Goal: Information Seeking & Learning: Learn about a topic

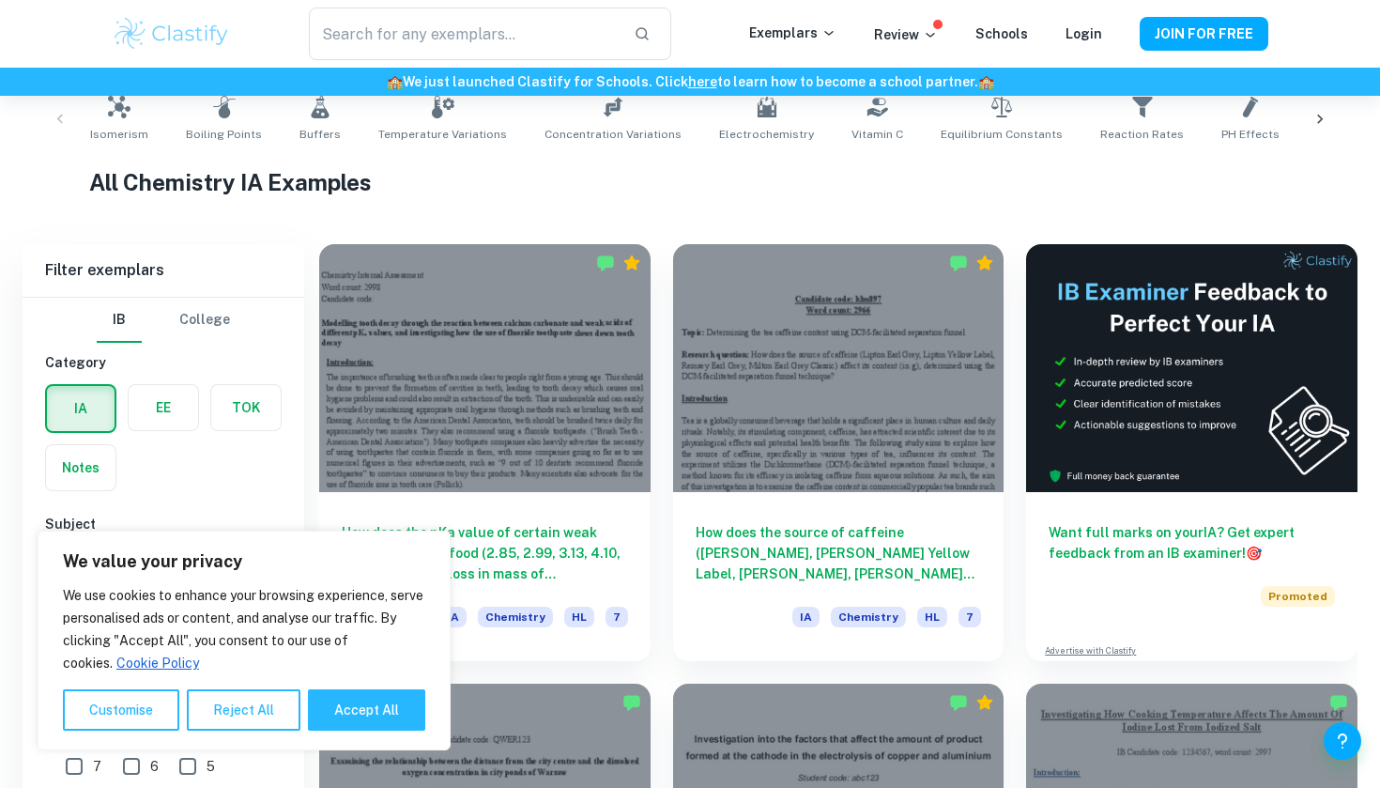
scroll to position [559, 0]
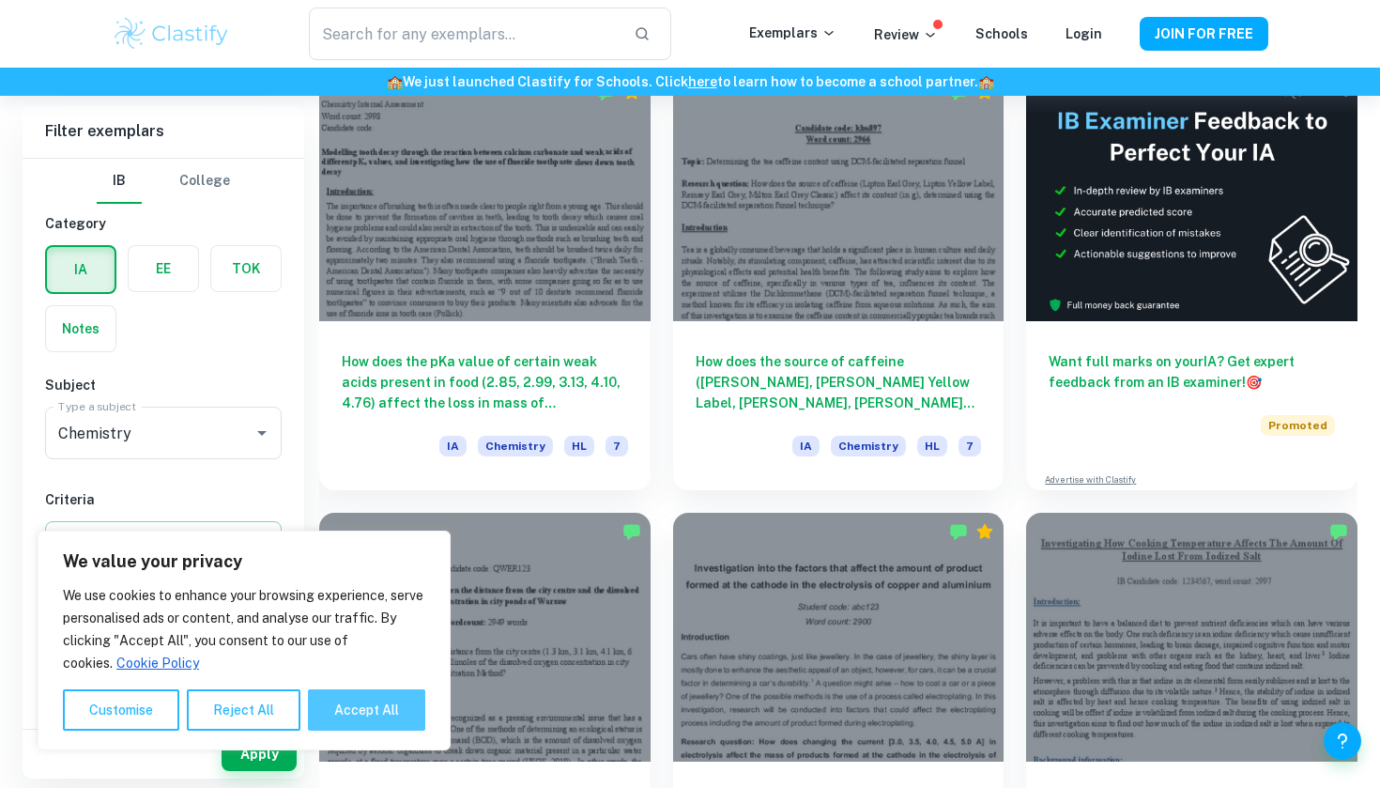
click at [360, 713] on button "Accept All" at bounding box center [366, 709] width 117 height 41
checkbox input "true"
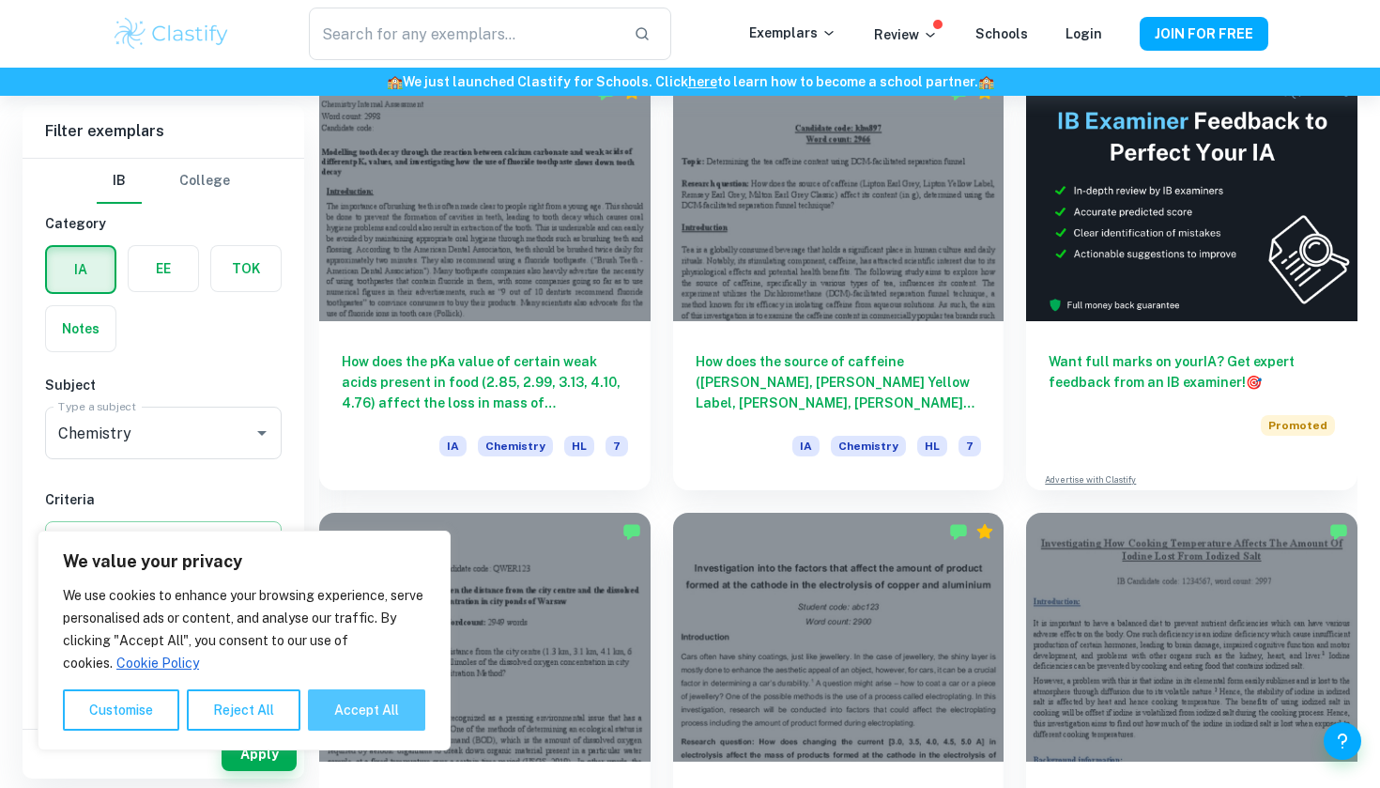
checkbox input "true"
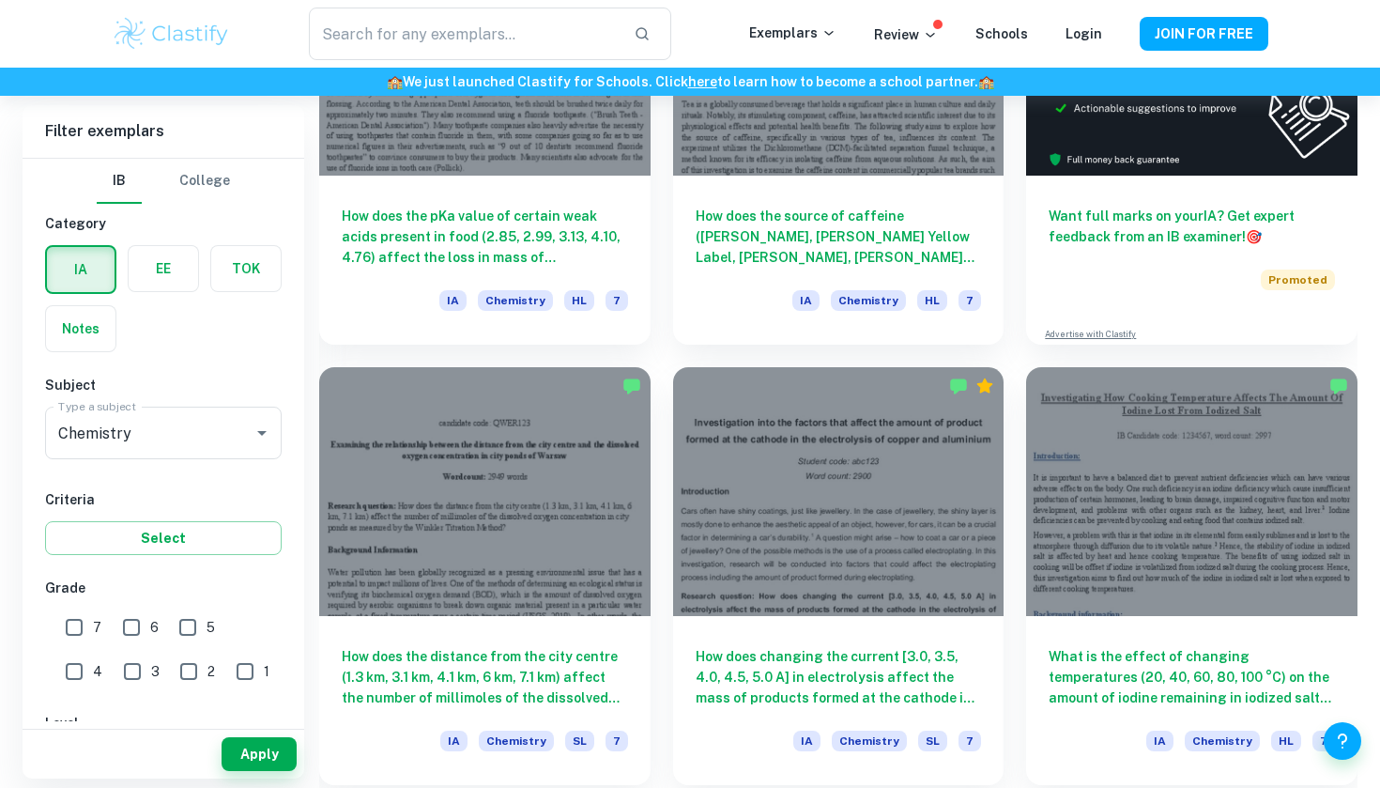
scroll to position [709, 0]
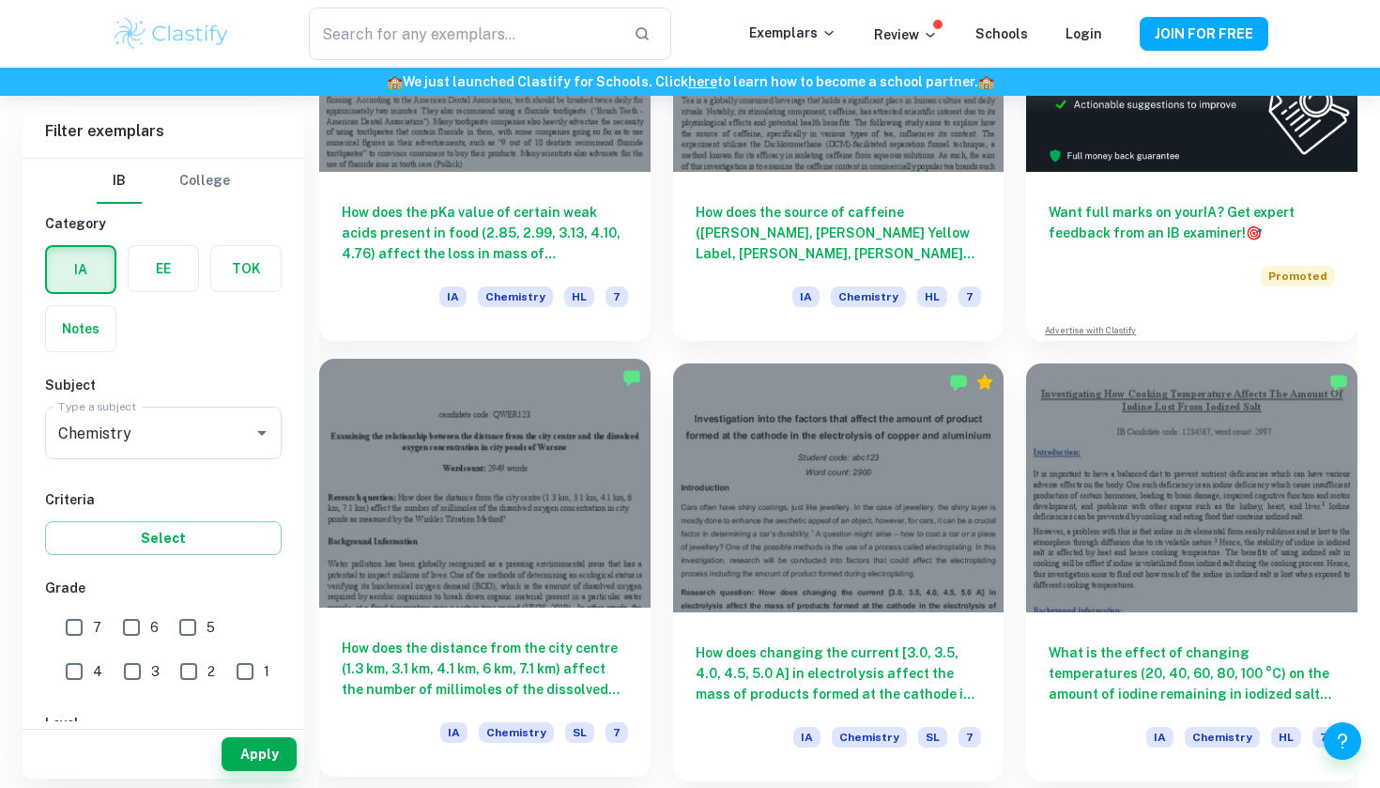
click at [565, 587] on div at bounding box center [484, 483] width 331 height 248
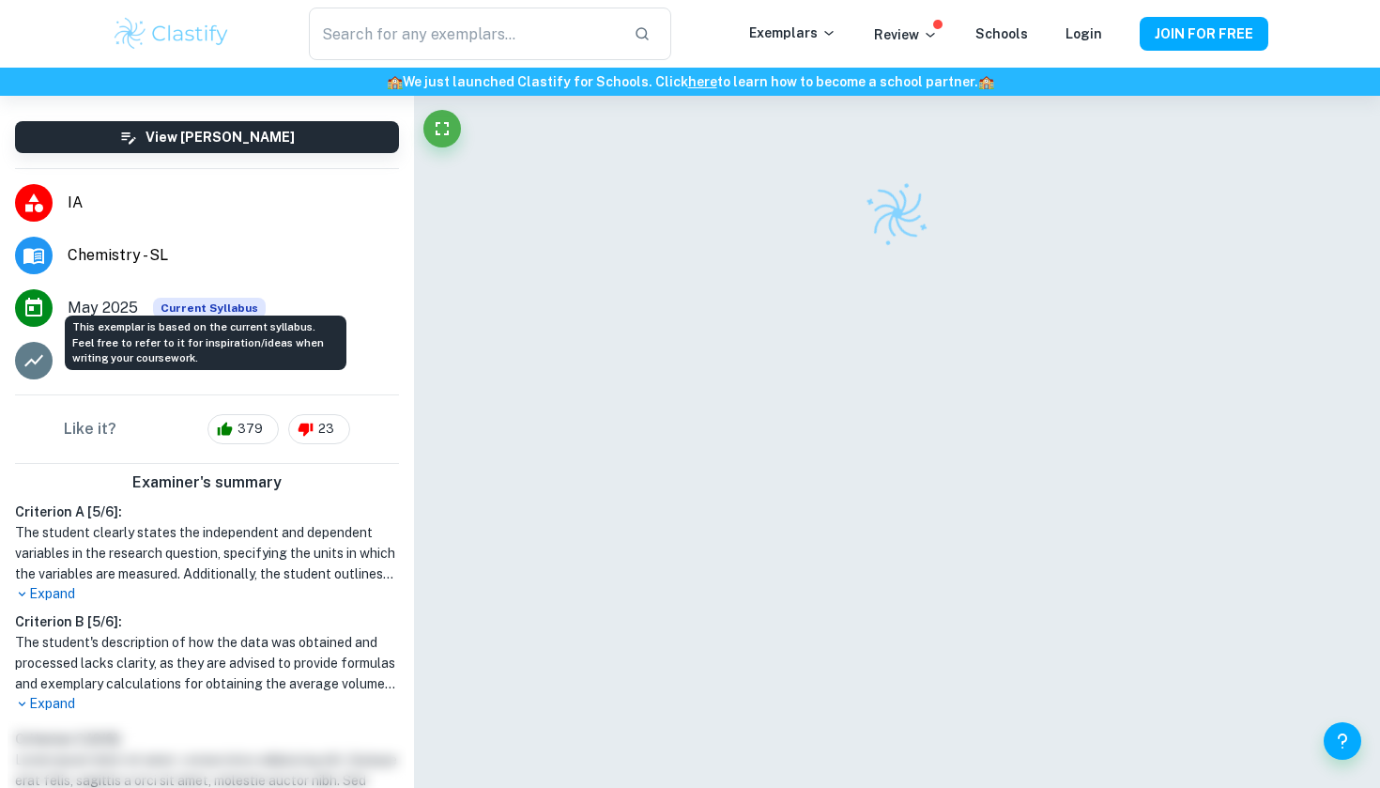
scroll to position [243, 0]
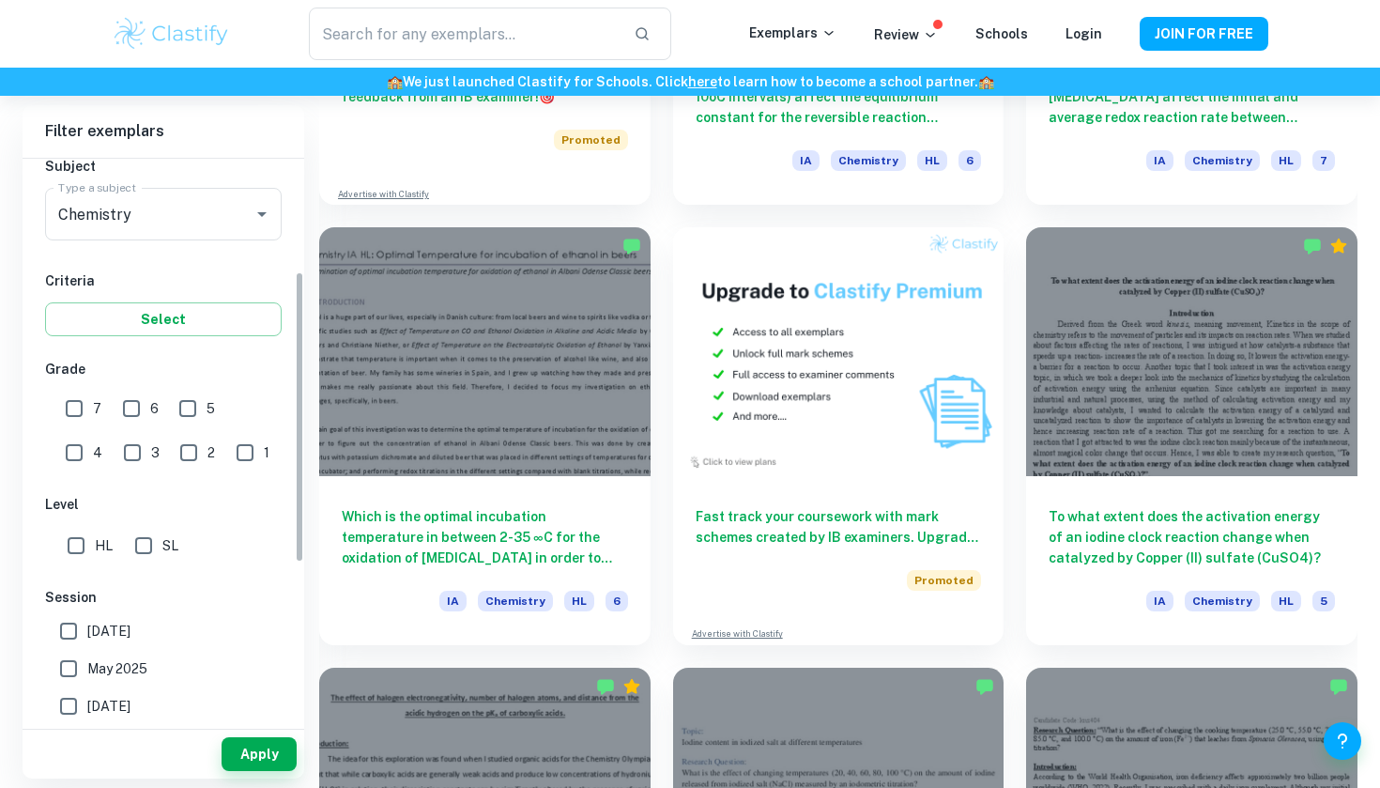
scroll to position [235, 0]
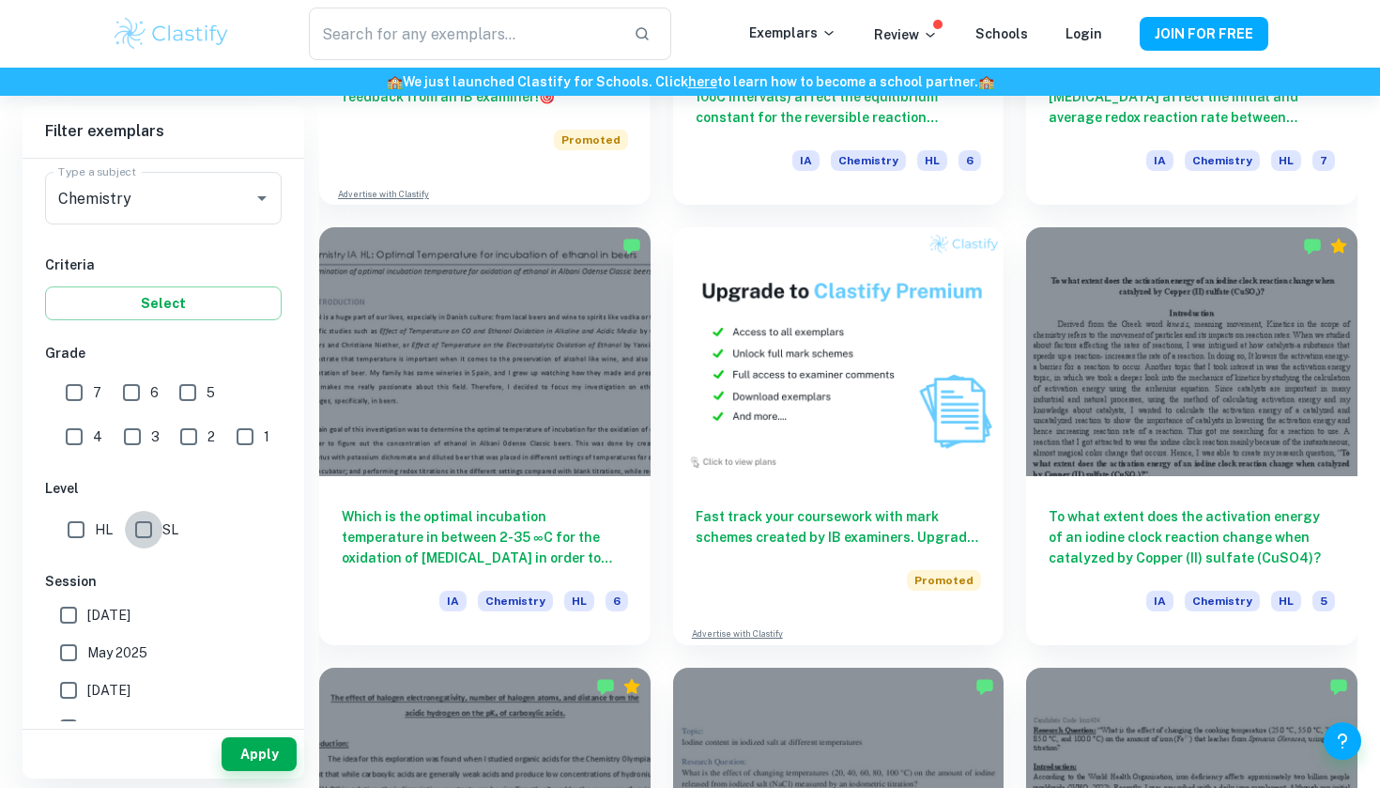
click at [151, 538] on input "SL" at bounding box center [144, 530] width 38 height 38
checkbox input "true"
click at [260, 748] on button "Apply" at bounding box center [259, 754] width 75 height 34
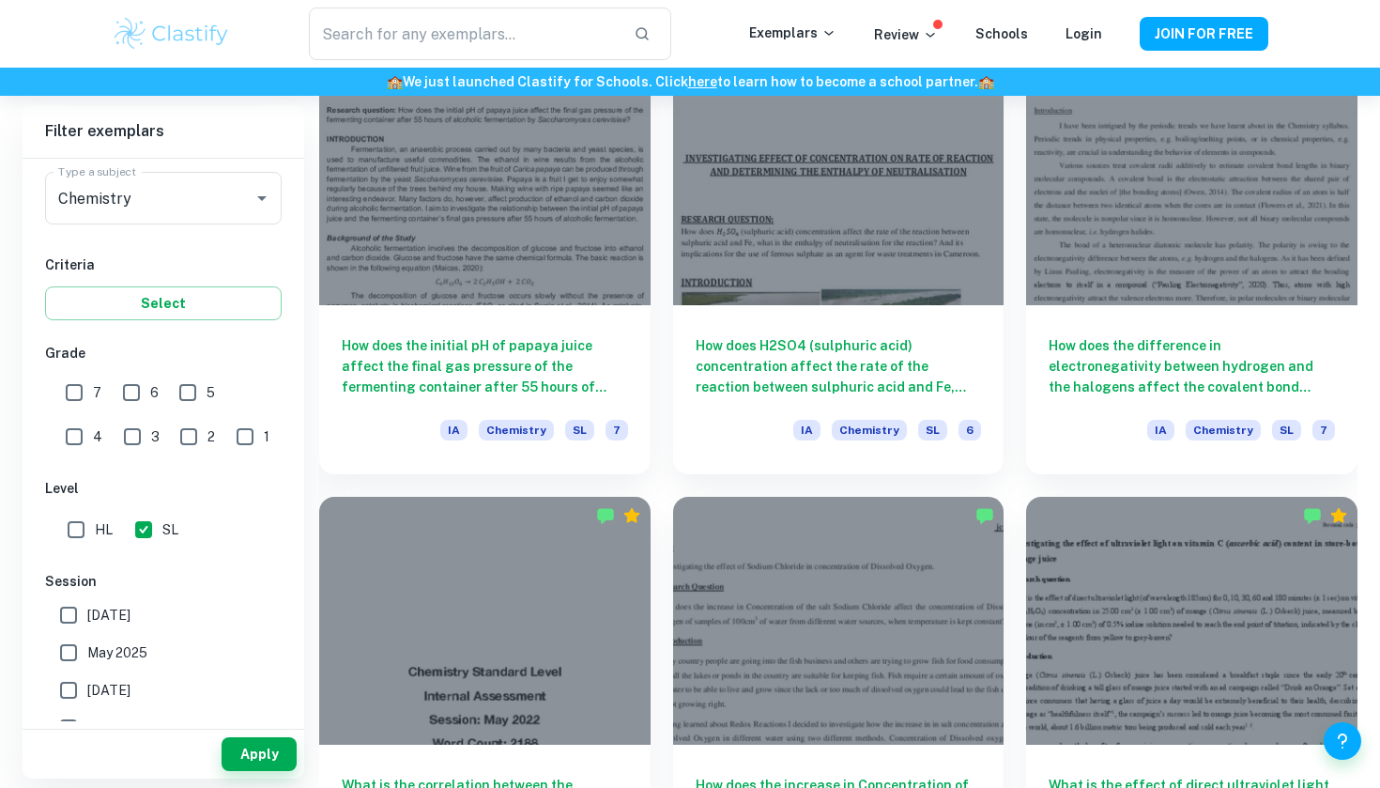
scroll to position [8934, 0]
